Goal: Information Seeking & Learning: Find specific fact

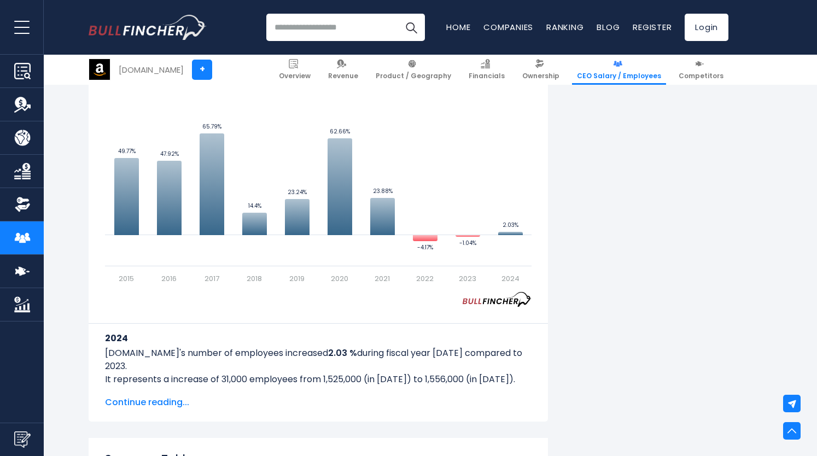
scroll to position [783, 0]
click at [160, 404] on span "Continue reading..." at bounding box center [318, 401] width 427 height 13
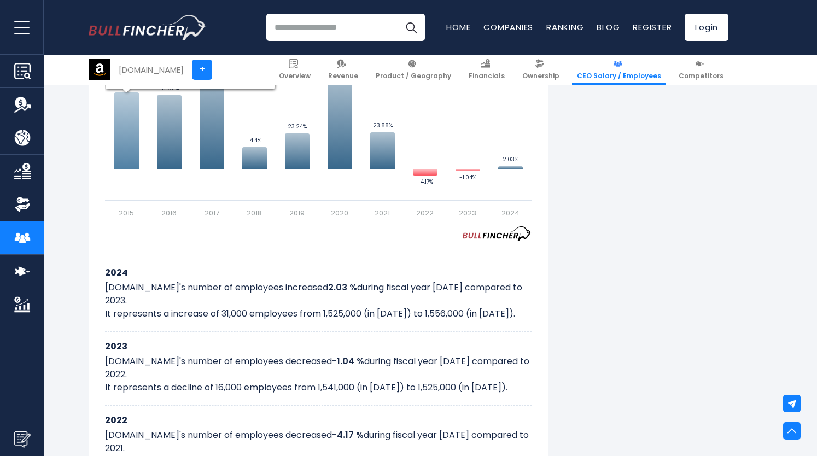
scroll to position [852, 0]
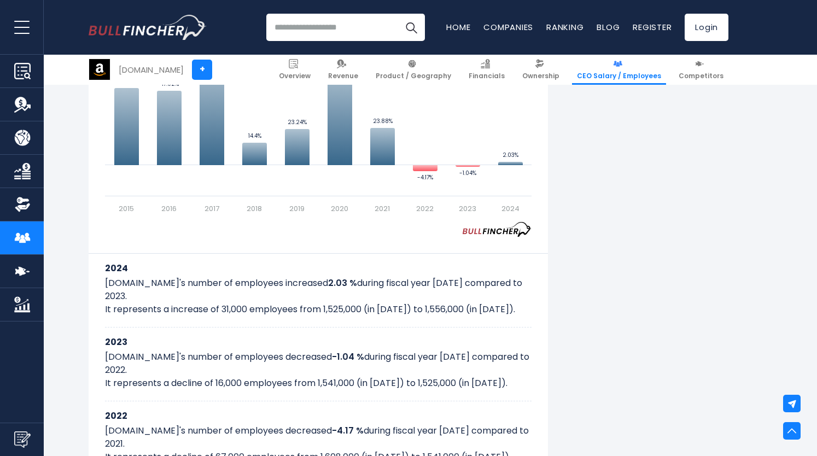
click at [107, 279] on p "Amazon.com's number of employees increased 2.03 % during fiscal year 2024 compa…" at bounding box center [318, 296] width 427 height 39
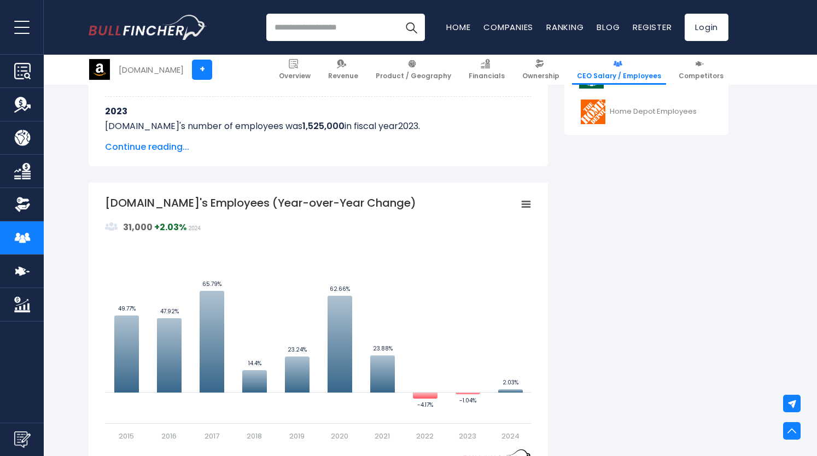
scroll to position [612, 0]
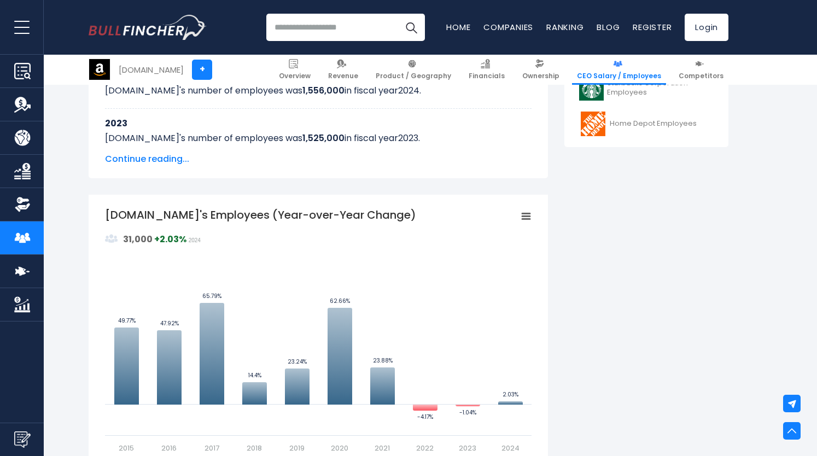
click at [154, 161] on span "Continue reading..." at bounding box center [318, 159] width 427 height 13
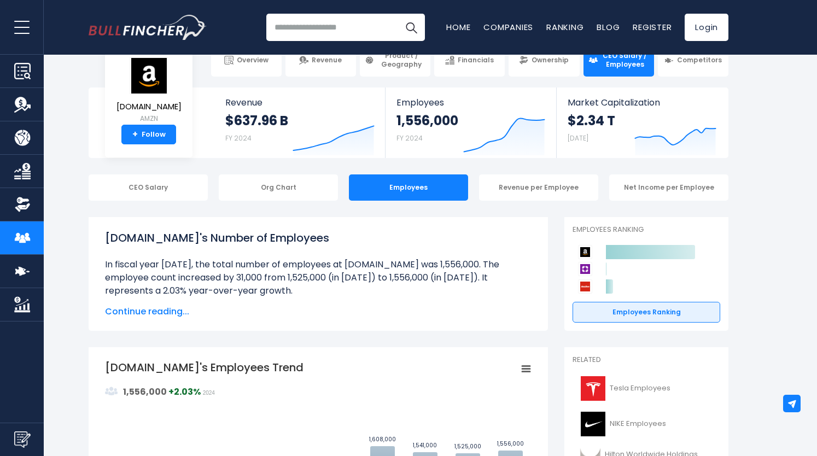
scroll to position [27, 0]
click at [634, 188] on div "Net Income per Employee" at bounding box center [669, 188] width 119 height 26
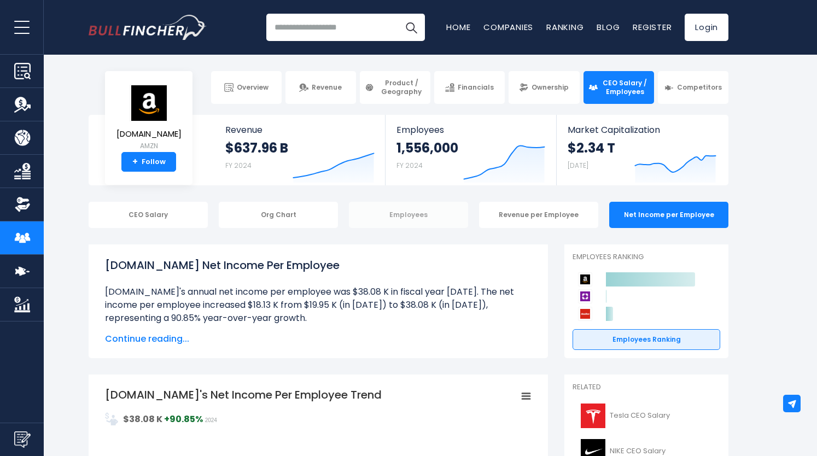
click at [405, 218] on div "Employees" at bounding box center [408, 215] width 119 height 26
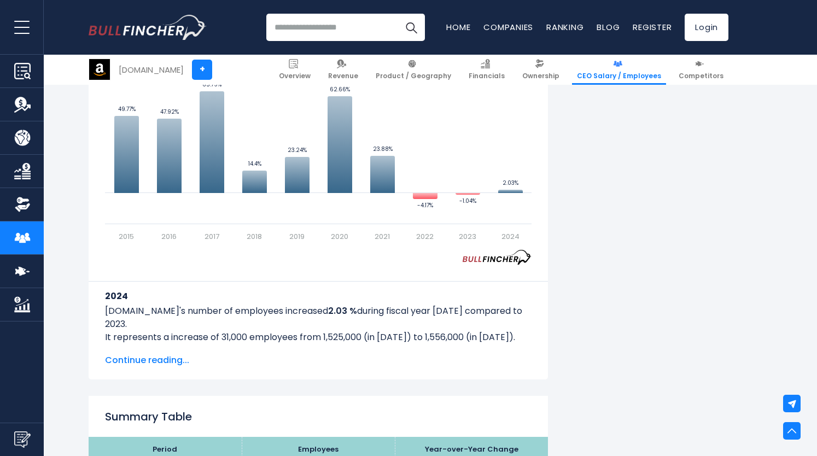
scroll to position [825, 0]
click at [106, 310] on p "Amazon.com's number of employees increased 2.03 % during fiscal year 2024 compa…" at bounding box center [318, 323] width 427 height 39
click at [500, 324] on p "Amazon.com's number of employees increased 2.03 % during fiscal year 2024 compa…" at bounding box center [318, 323] width 427 height 39
copy p "Amazon.com's number of employees increased 2.03 % during fiscal year 2024 compa…"
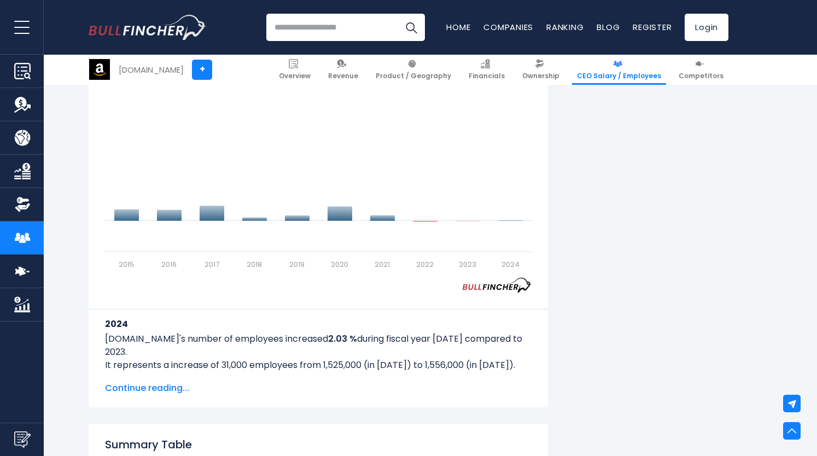
scroll to position [825, 0]
